Goal: Navigation & Orientation: Find specific page/section

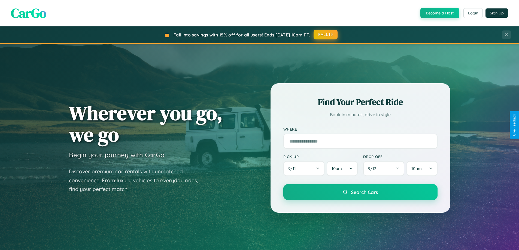
click at [326, 35] on button "FALL15" at bounding box center [325, 35] width 24 height 10
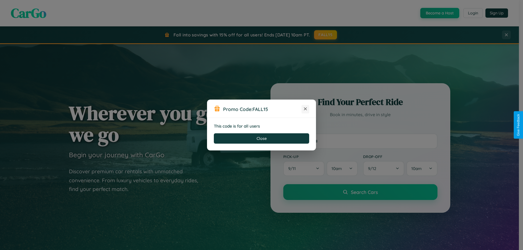
click at [305, 109] on icon at bounding box center [305, 108] width 5 height 5
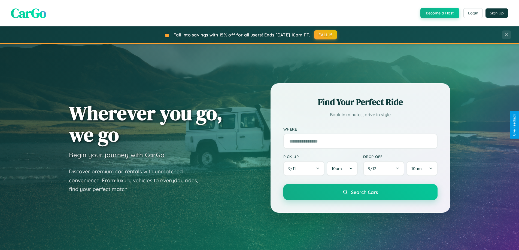
scroll to position [375, 0]
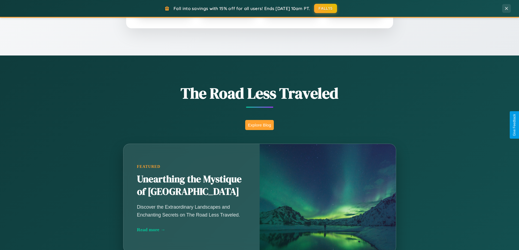
click at [259, 125] on button "Explore Blog" at bounding box center [259, 125] width 29 height 10
